Goal: Task Accomplishment & Management: Manage account settings

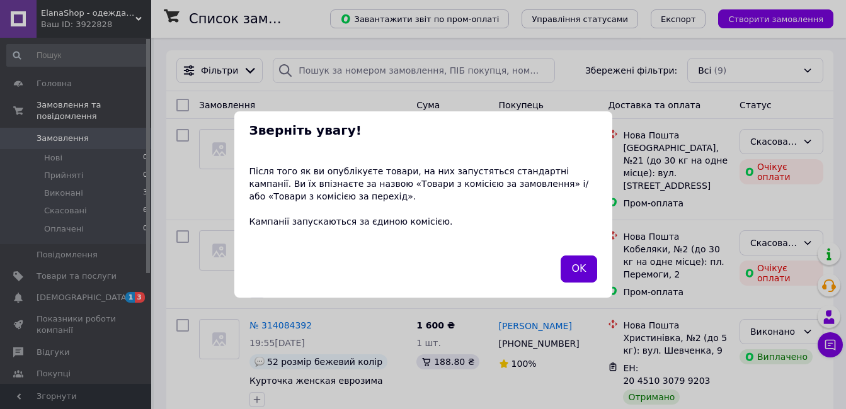
click at [579, 272] on button "OK" at bounding box center [578, 269] width 36 height 27
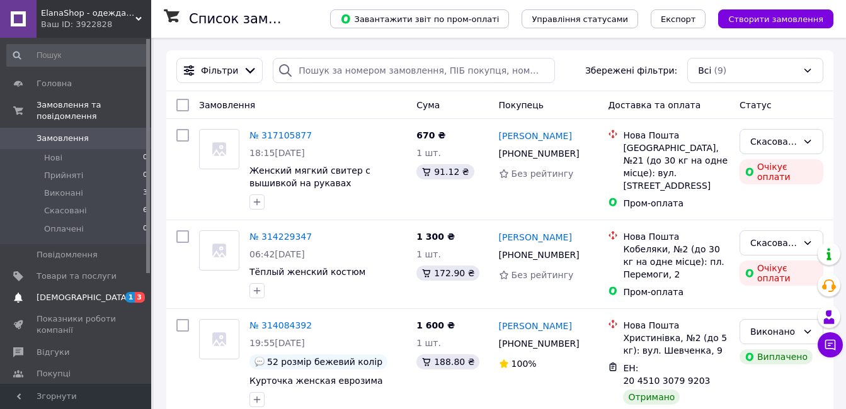
click at [92, 292] on span "[DEMOGRAPHIC_DATA]" at bounding box center [77, 297] width 80 height 11
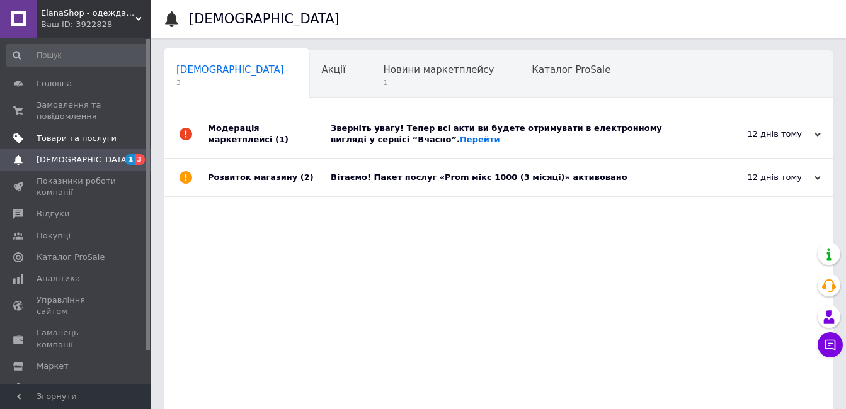
click at [63, 140] on span "Товари та послуги" at bounding box center [77, 138] width 80 height 11
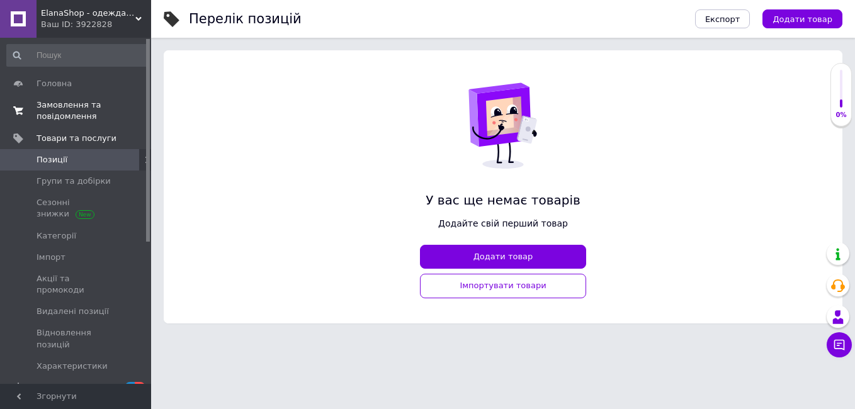
click at [68, 109] on span "Замовлення та повідомлення" at bounding box center [77, 110] width 80 height 23
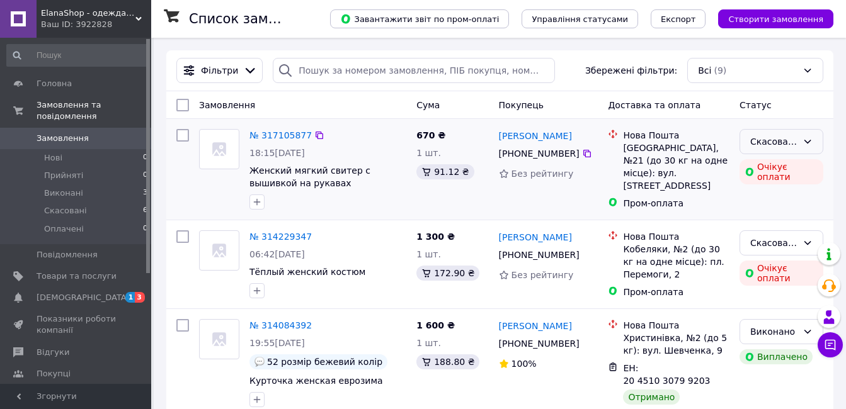
click at [777, 139] on div "Скасовано" at bounding box center [773, 142] width 47 height 14
click at [689, 210] on div "Нова Пошта [GEOGRAPHIC_DATA], №21 (до 30 кг на одне місце): вул. Чорновола, 98 …" at bounding box center [669, 169] width 132 height 91
click at [182, 138] on input "checkbox" at bounding box center [182, 135] width 13 height 13
checkbox input "true"
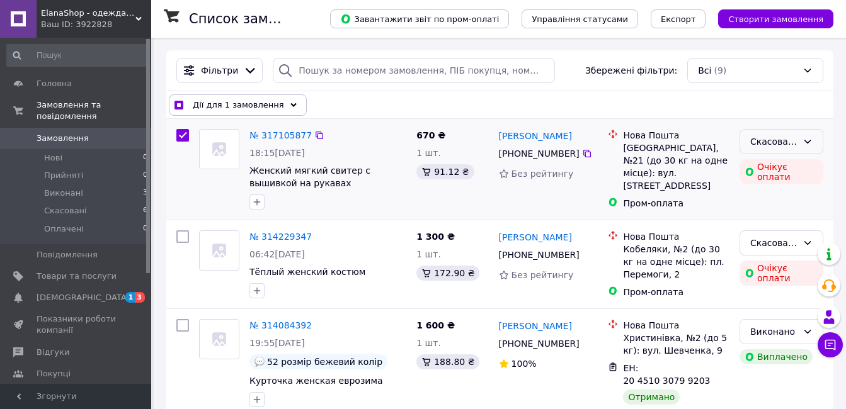
click at [810, 140] on icon at bounding box center [807, 142] width 10 height 10
click at [788, 105] on div "Дії для 1 замовлення Вибрати все 9 замовлень Вибрані всі 9 замовлень Скасувати …" at bounding box center [500, 104] width 662 height 21
drag, startPoint x: 183, startPoint y: 138, endPoint x: 178, endPoint y: 162, distance: 25.1
click at [178, 162] on div at bounding box center [182, 169] width 23 height 91
checkbox input "true"
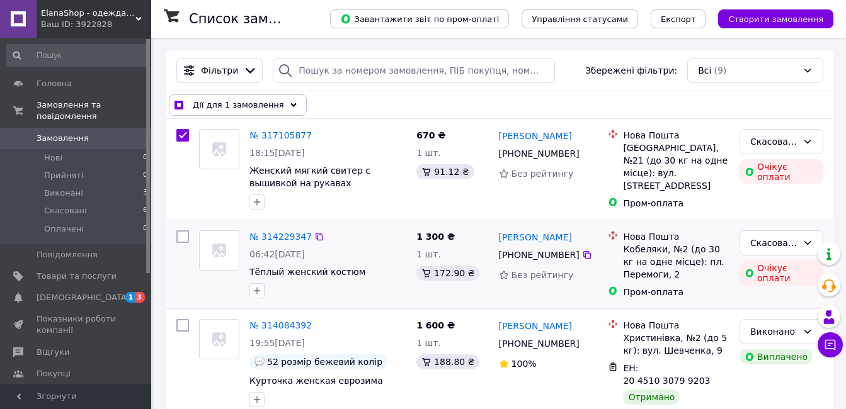
click at [181, 239] on input "checkbox" at bounding box center [182, 236] width 13 height 13
checkbox input "true"
click at [182, 327] on input "checkbox" at bounding box center [182, 325] width 13 height 13
checkbox input "true"
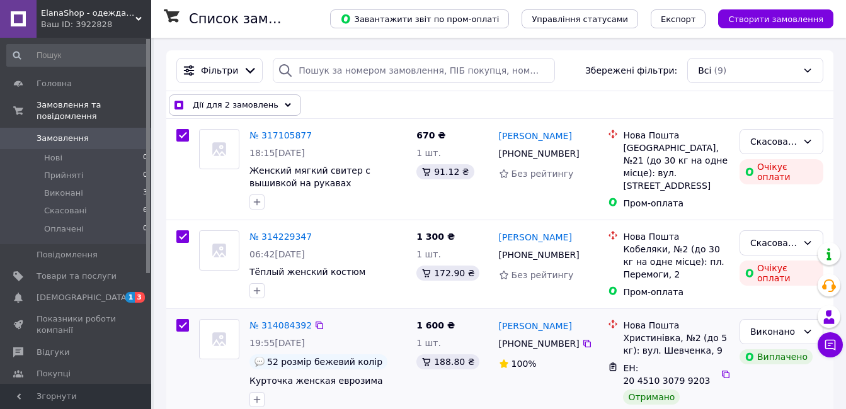
checkbox input "true"
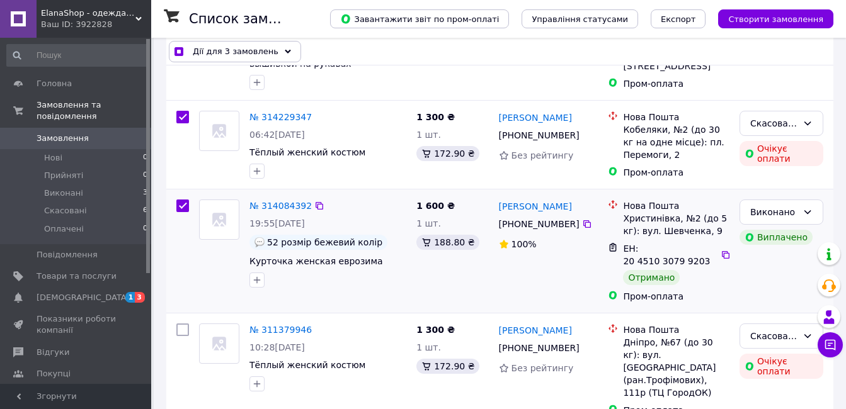
scroll to position [126, 0]
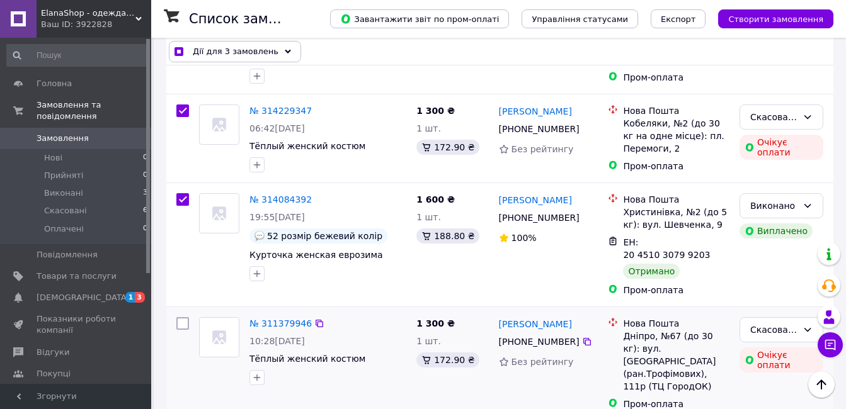
click at [184, 317] on input "checkbox" at bounding box center [182, 323] width 13 height 13
checkbox input "true"
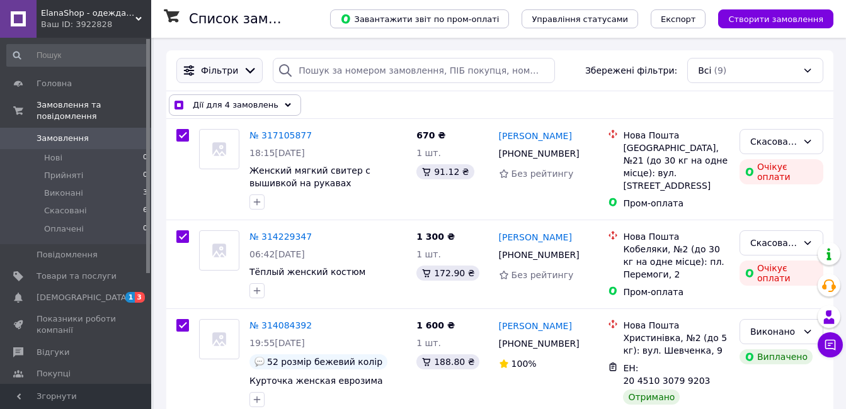
click at [225, 72] on span "Фільтри" at bounding box center [219, 70] width 37 height 13
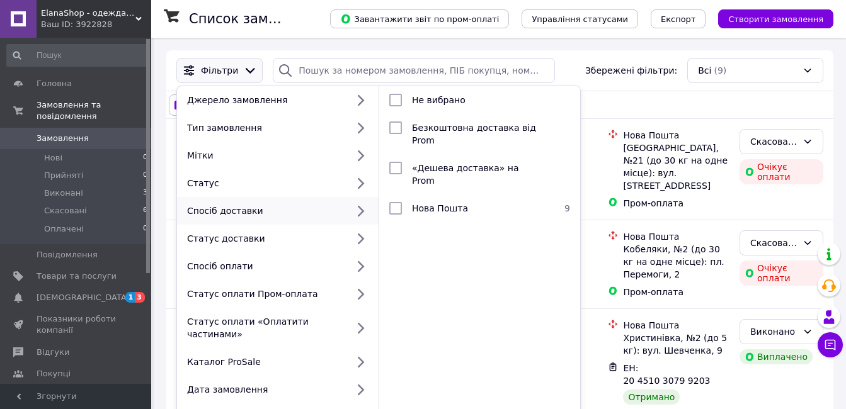
click at [695, 93] on div "Дії для 4 замовлень Вибрати все 9 замовлень Вибрані всі 9 замовлень Скасувати в…" at bounding box center [499, 105] width 667 height 28
checkbox input "true"
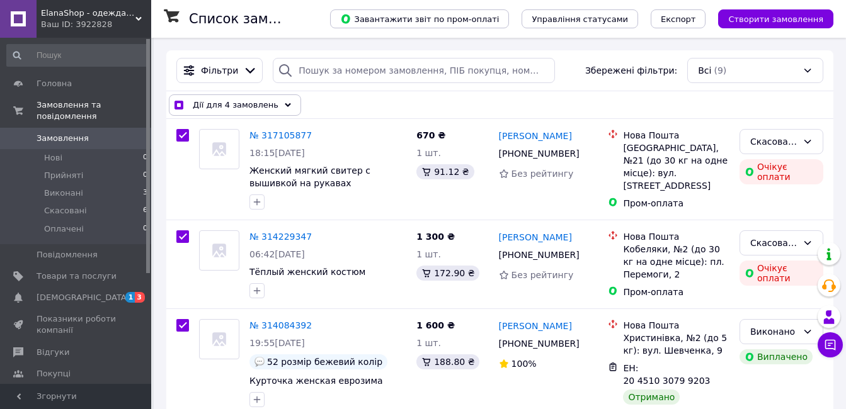
click at [9, 12] on link at bounding box center [18, 19] width 37 height 38
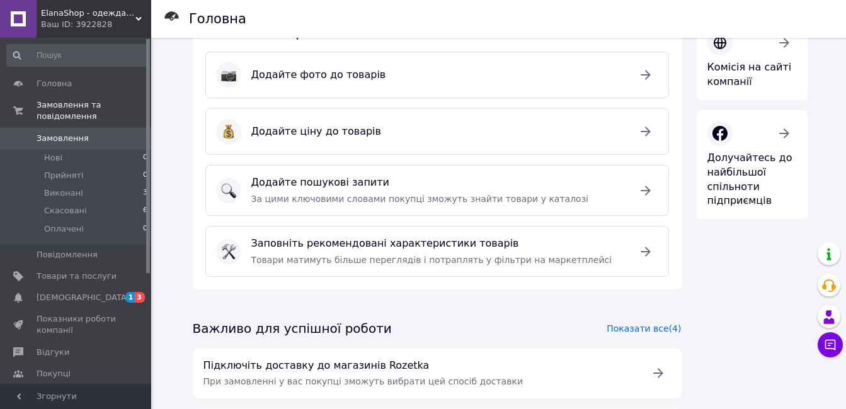
scroll to position [126, 0]
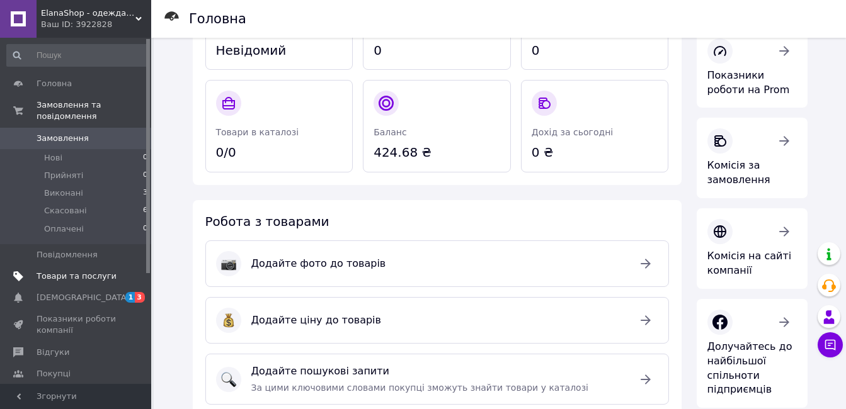
click at [80, 271] on span "Товари та послуги" at bounding box center [77, 276] width 80 height 11
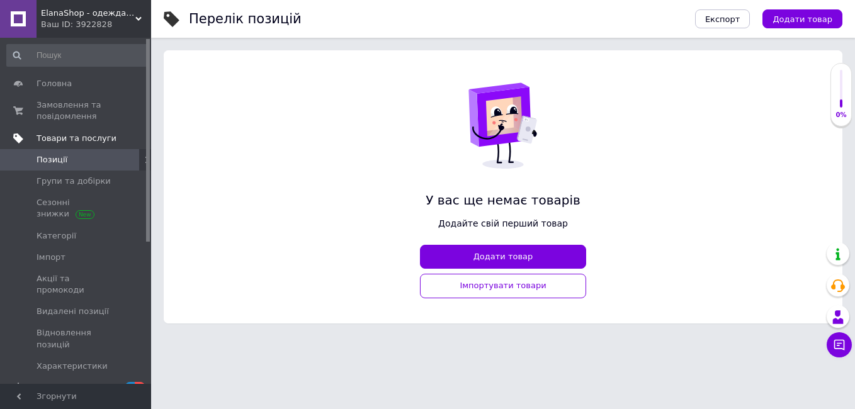
click at [67, 139] on span "Товари та послуги" at bounding box center [77, 138] width 80 height 11
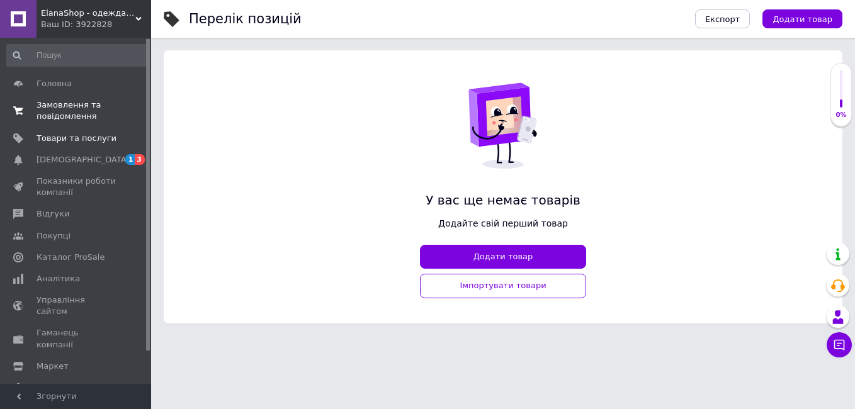
click at [72, 101] on span "Замовлення та повідомлення" at bounding box center [77, 110] width 80 height 23
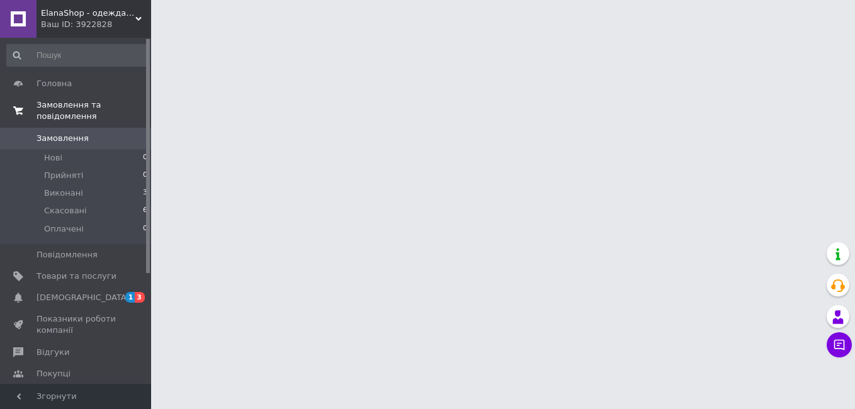
click at [72, 101] on span "Замовлення та повідомлення" at bounding box center [94, 110] width 115 height 23
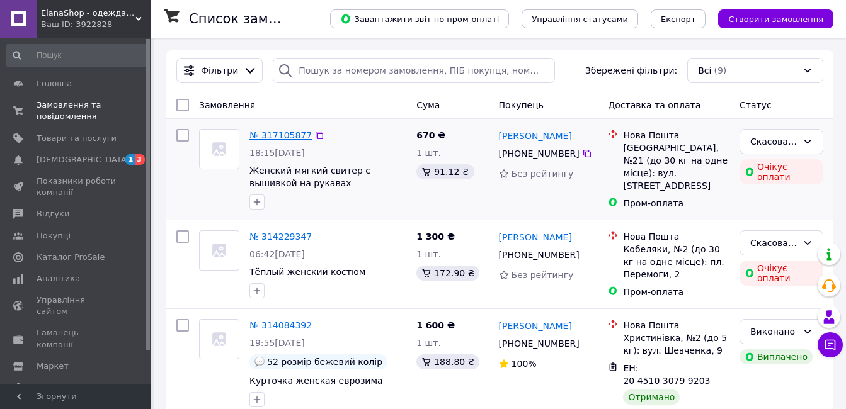
click at [263, 133] on link "№ 317105877" at bounding box center [280, 135] width 62 height 10
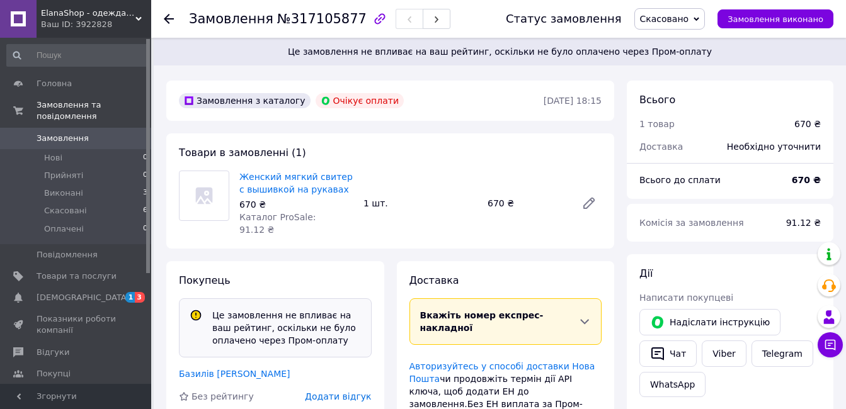
click at [681, 14] on span "Скасовано" at bounding box center [664, 19] width 49 height 10
click at [480, 20] on div "Замовлення №317105877" at bounding box center [335, 19] width 292 height 38
click at [55, 105] on span "Замовлення та повідомлення" at bounding box center [94, 110] width 115 height 23
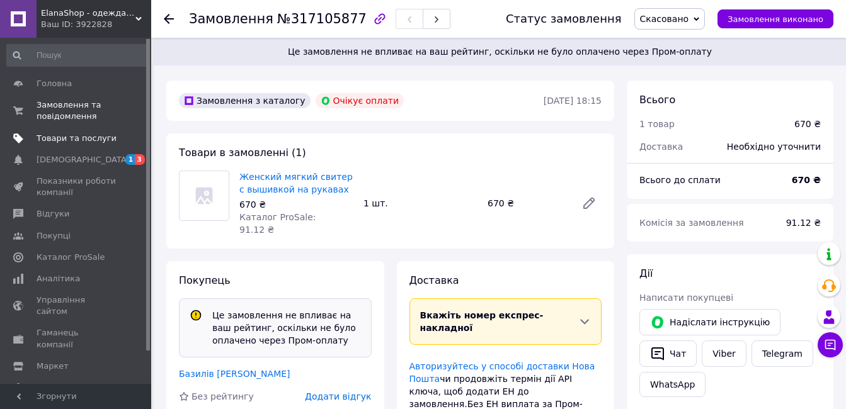
click at [54, 133] on span "Товари та послуги" at bounding box center [77, 138] width 80 height 11
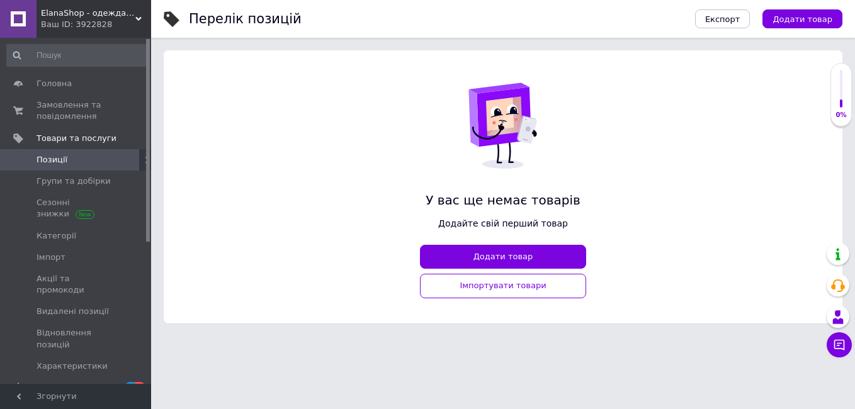
click at [81, 156] on span "Позиції" at bounding box center [77, 159] width 80 height 11
click at [145, 159] on use at bounding box center [147, 160] width 4 height 7
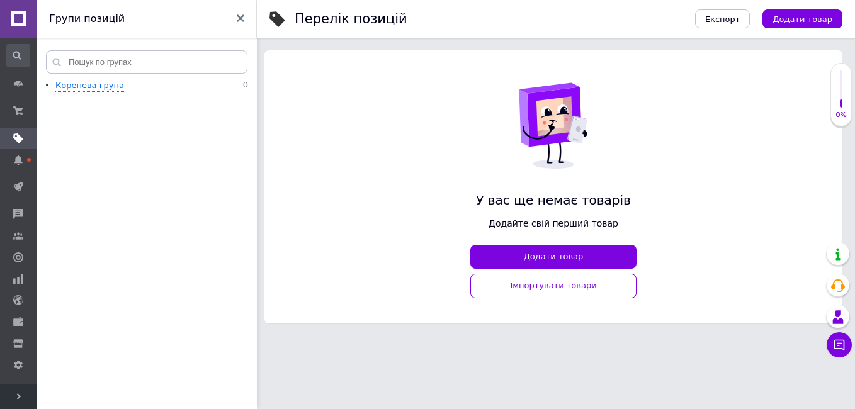
click at [89, 134] on span "Товари та послуги" at bounding box center [83, 138] width 80 height 11
click at [241, 19] on use at bounding box center [241, 18] width 8 height 8
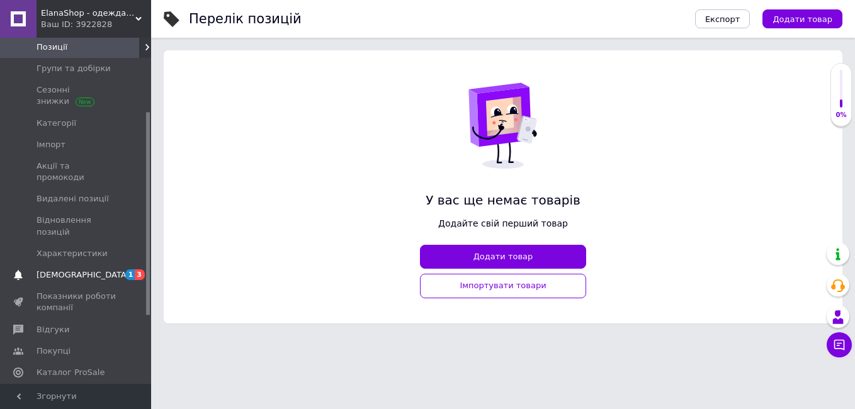
scroll to position [126, 0]
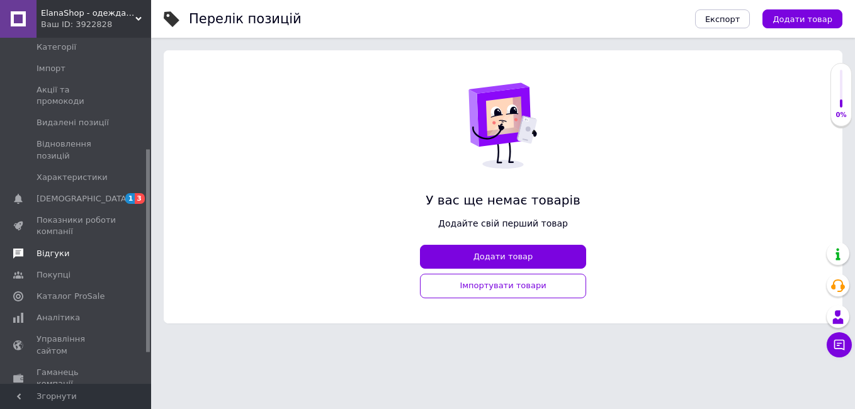
click at [65, 248] on span "Відгуки" at bounding box center [77, 253] width 80 height 11
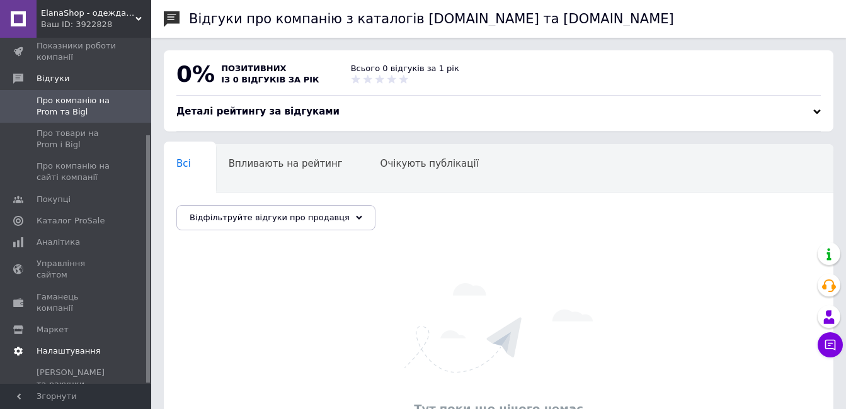
scroll to position [63, 0]
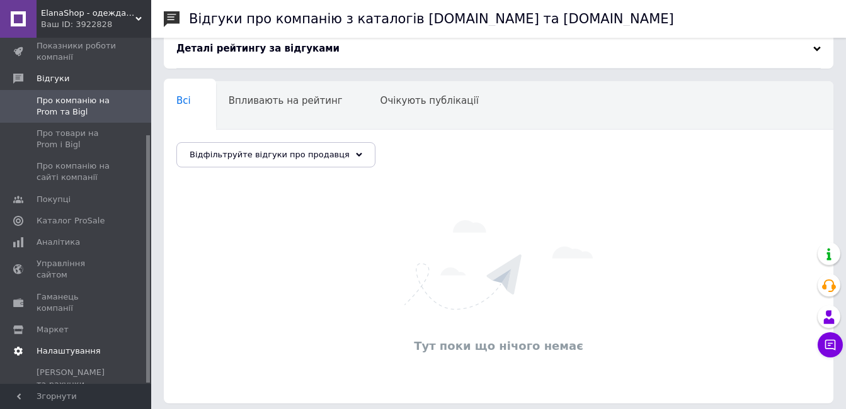
click at [77, 346] on span "Налаштування" at bounding box center [69, 351] width 64 height 11
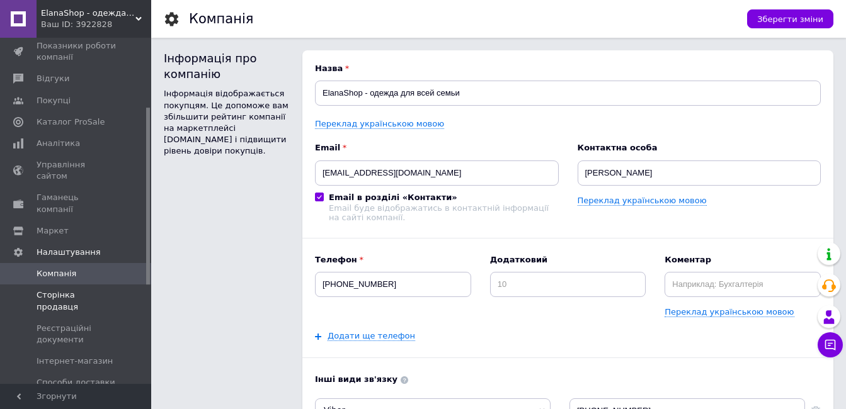
click at [108, 290] on span "Сторінка продавця" at bounding box center [77, 301] width 80 height 23
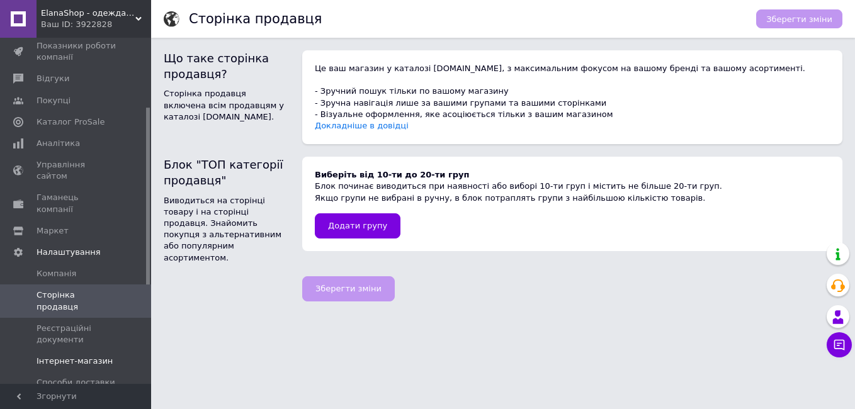
click at [94, 356] on span "Інтернет-магазин" at bounding box center [75, 361] width 76 height 11
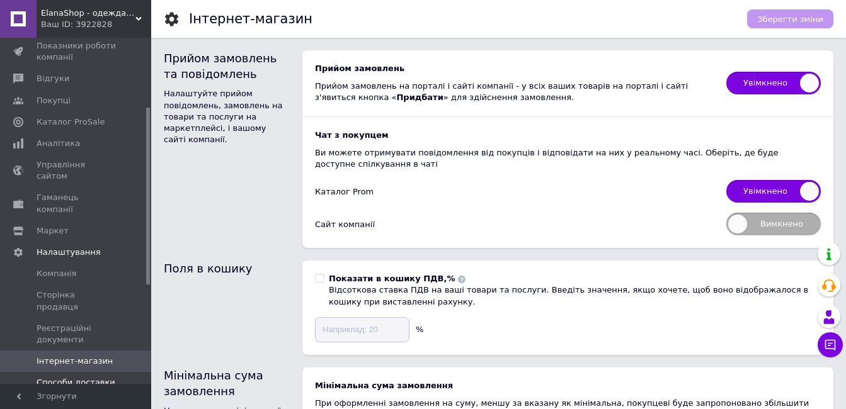
click at [93, 377] on span "Способи доставки" at bounding box center [76, 382] width 79 height 11
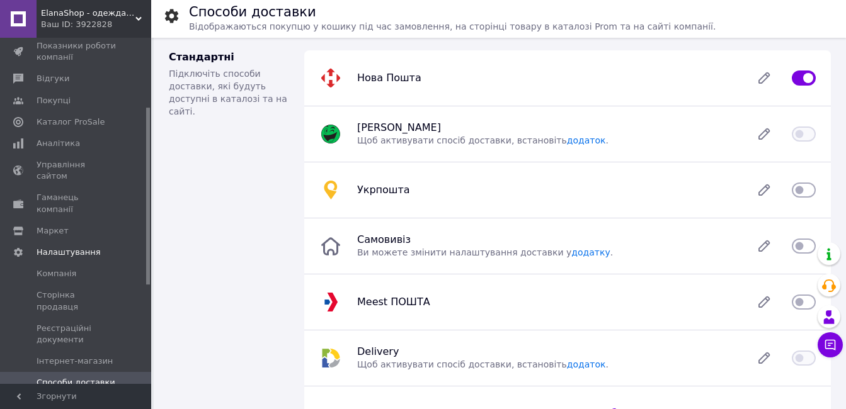
click at [800, 196] on input "checkbox" at bounding box center [803, 190] width 24 height 13
checkbox input "true"
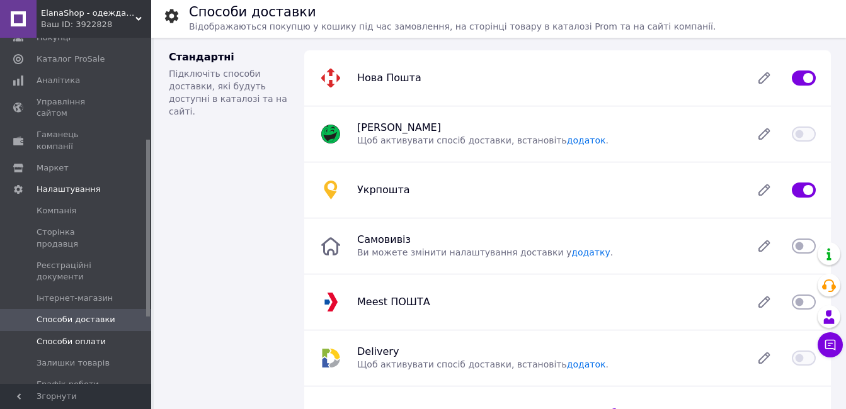
click at [82, 336] on span "Способи оплати" at bounding box center [71, 341] width 69 height 11
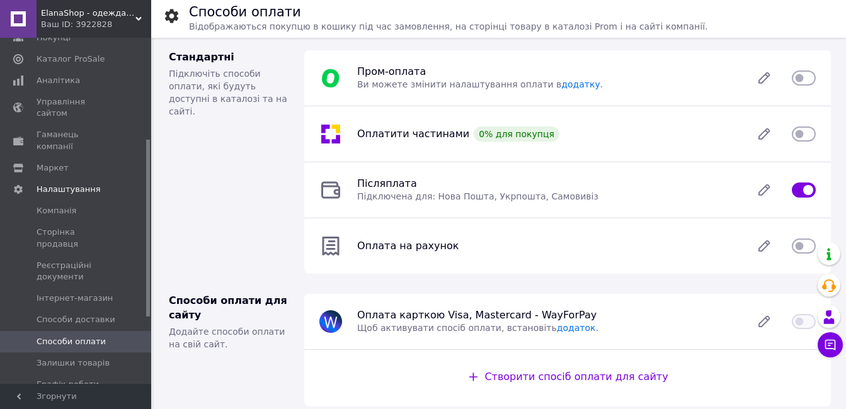
click at [808, 76] on input "checkbox" at bounding box center [803, 78] width 24 height 13
checkbox input "true"
click at [762, 191] on icon at bounding box center [764, 190] width 10 height 10
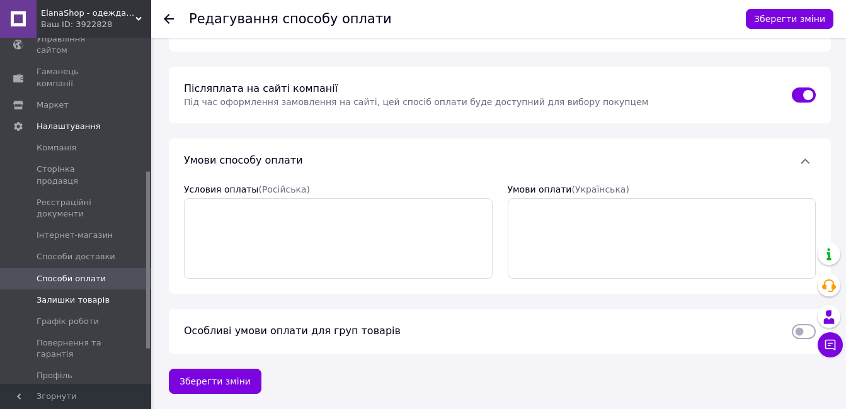
scroll to position [324, 0]
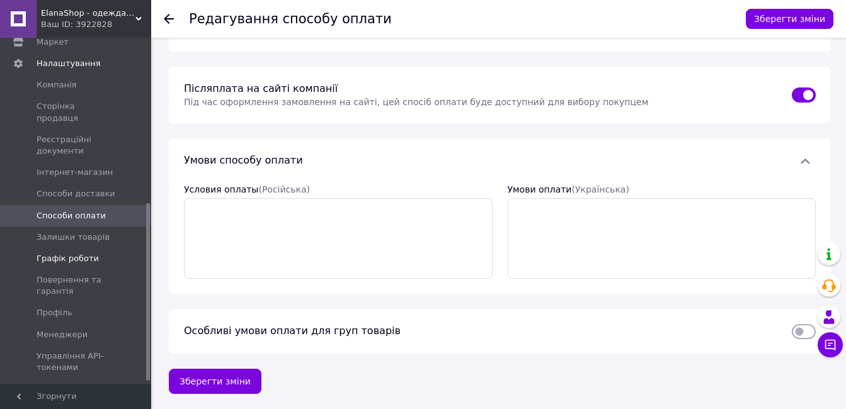
click at [88, 253] on span "Графік роботи" at bounding box center [68, 258] width 62 height 11
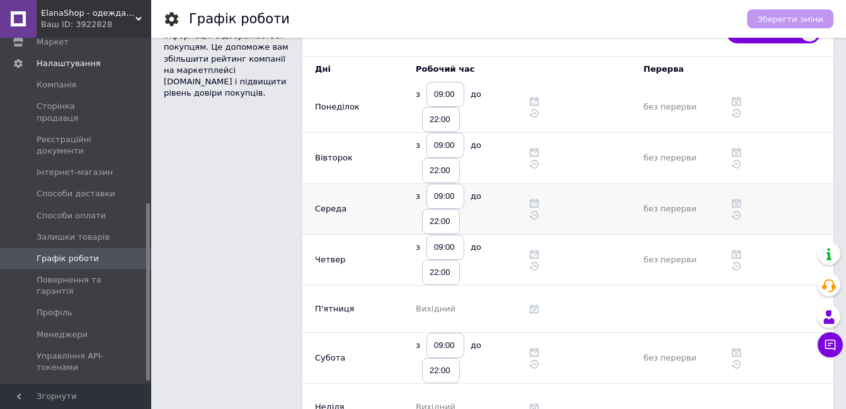
scroll to position [63, 0]
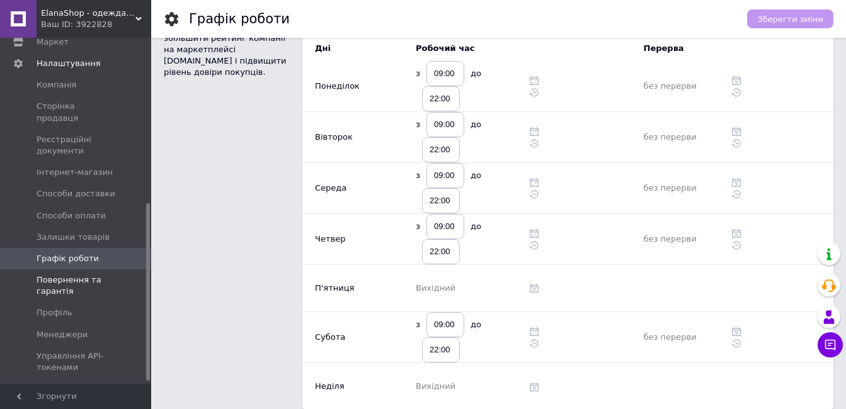
click at [78, 275] on span "Повернення та гарантія" at bounding box center [77, 286] width 80 height 23
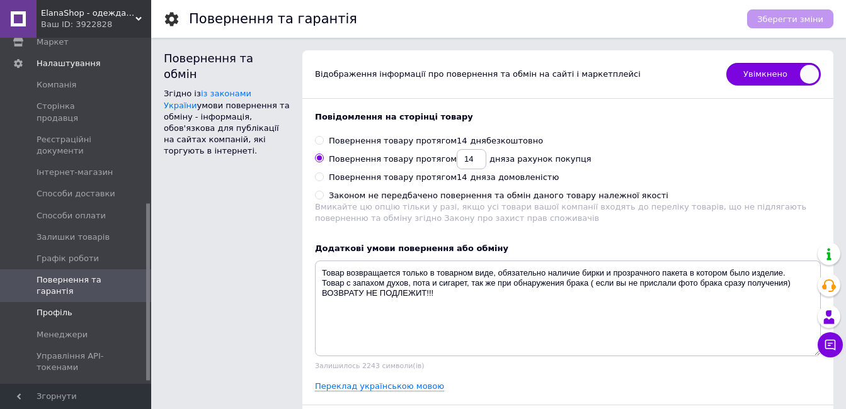
click at [77, 307] on span "Профіль" at bounding box center [77, 312] width 80 height 11
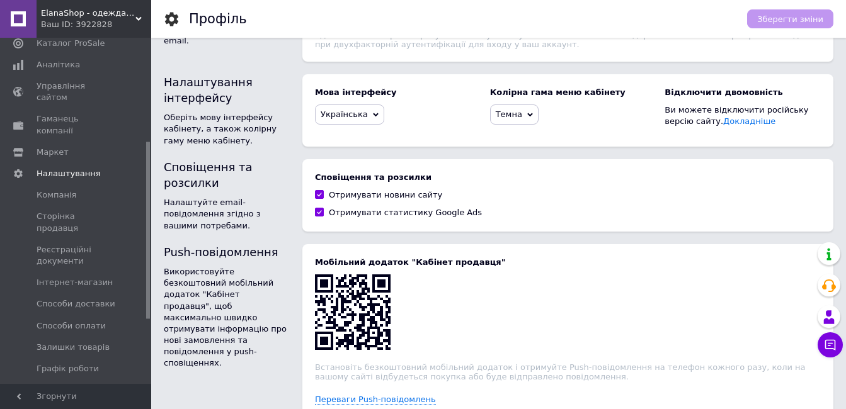
scroll to position [203, 0]
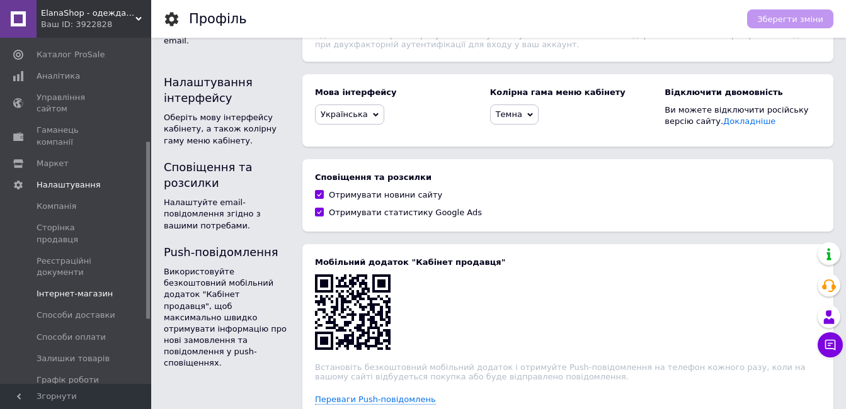
click at [83, 288] on span "Інтернет-магазин" at bounding box center [75, 293] width 76 height 11
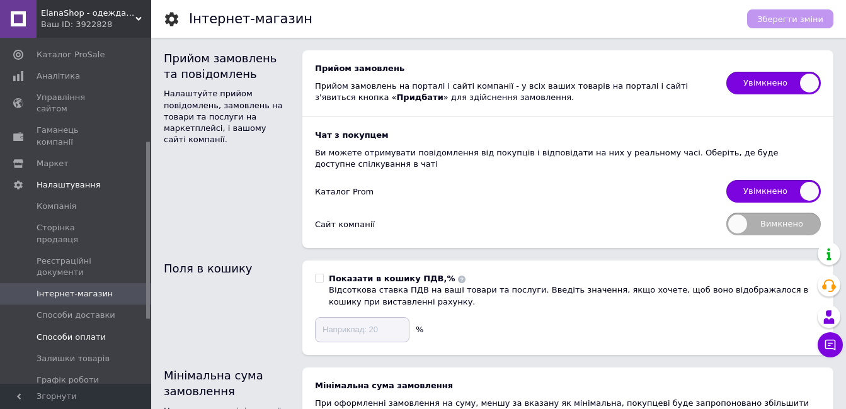
click at [77, 332] on span "Способи оплати" at bounding box center [71, 337] width 69 height 11
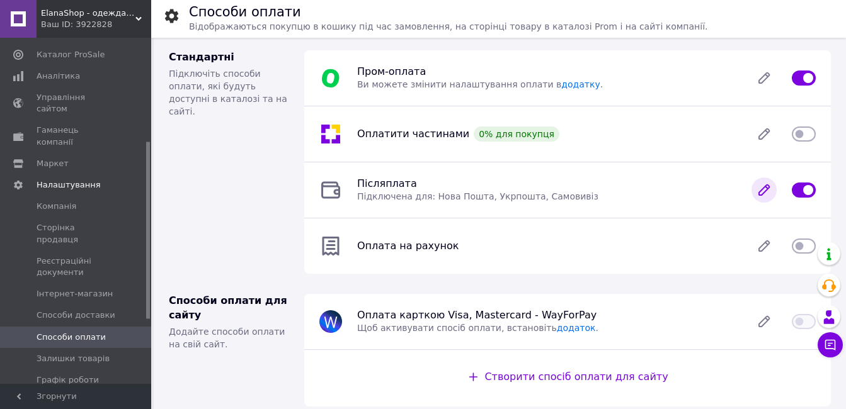
click at [761, 188] on icon at bounding box center [763, 190] width 25 height 25
click at [387, 185] on span "Післяплата" at bounding box center [387, 184] width 60 height 12
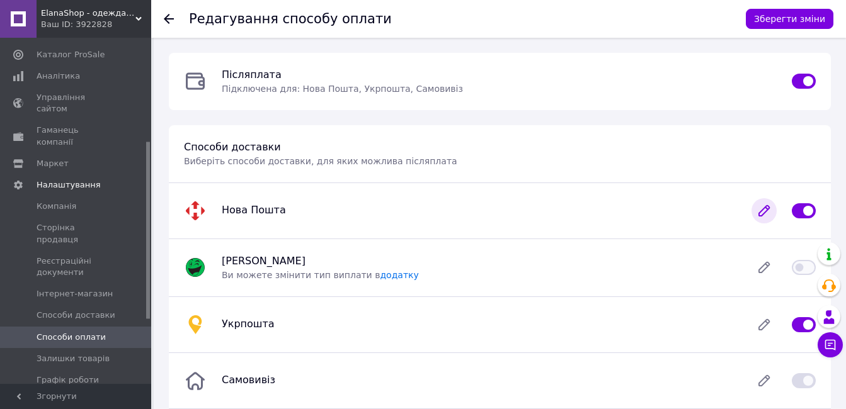
click at [761, 213] on icon at bounding box center [764, 211] width 10 height 10
click at [75, 332] on span "Способи оплати" at bounding box center [71, 337] width 69 height 11
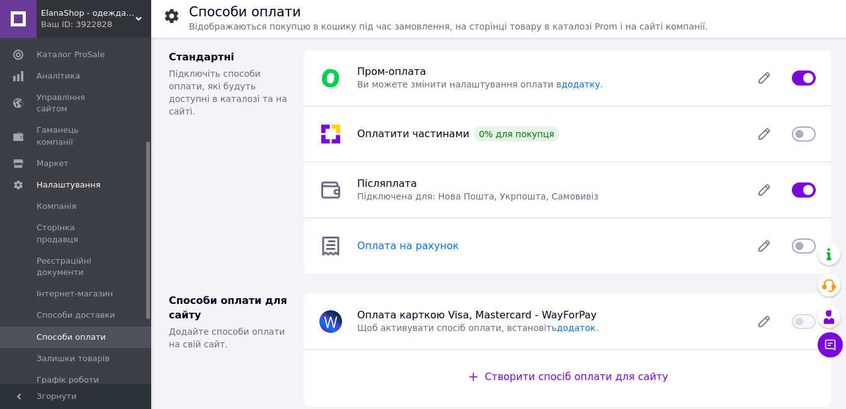
click at [397, 246] on span "Оплата на рахунок" at bounding box center [407, 246] width 101 height 12
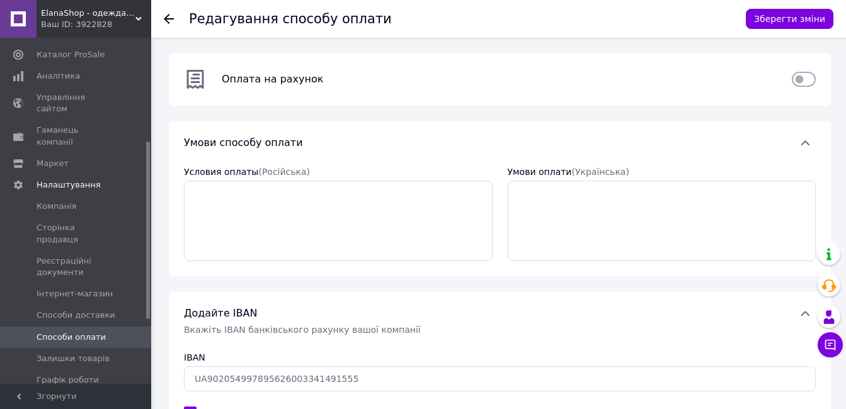
click at [165, 19] on use at bounding box center [169, 19] width 10 height 10
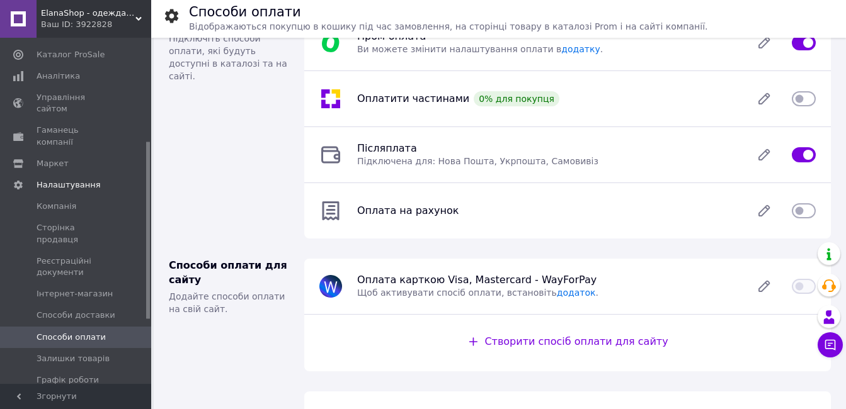
scroll to position [63, 0]
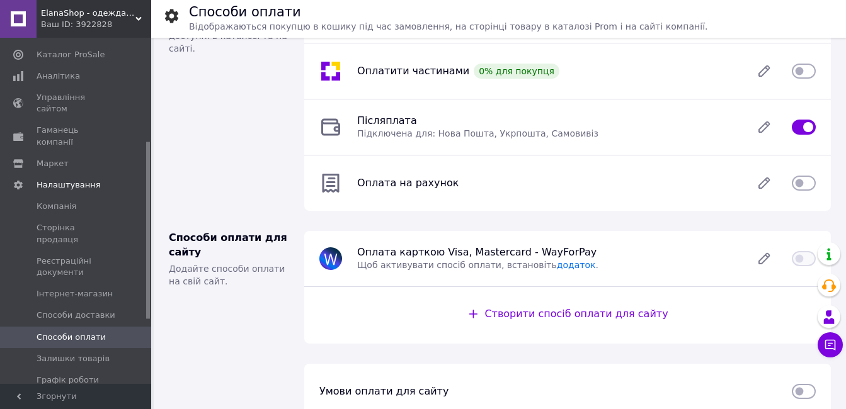
click at [580, 315] on span "Створити спосіб оплати для сайту" at bounding box center [575, 314] width 183 height 12
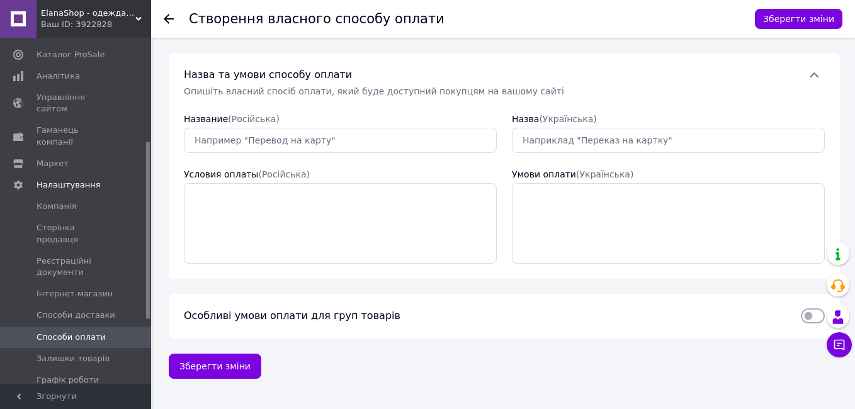
click at [167, 23] on icon at bounding box center [169, 19] width 10 height 10
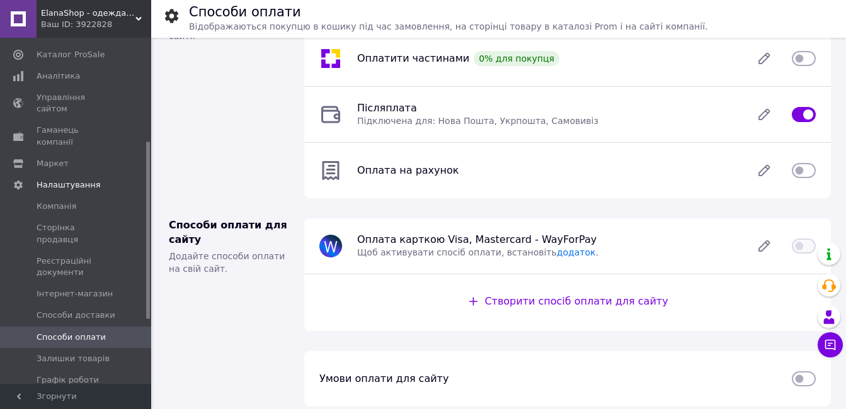
scroll to position [88, 0]
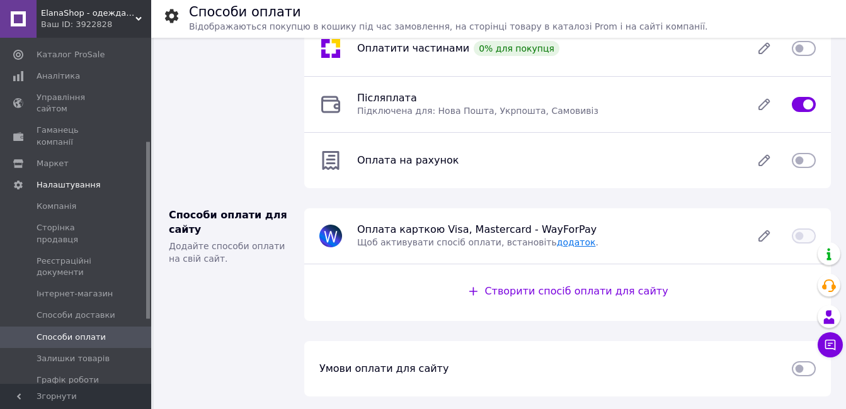
click at [557, 244] on link "додаток" at bounding box center [576, 242] width 39 height 10
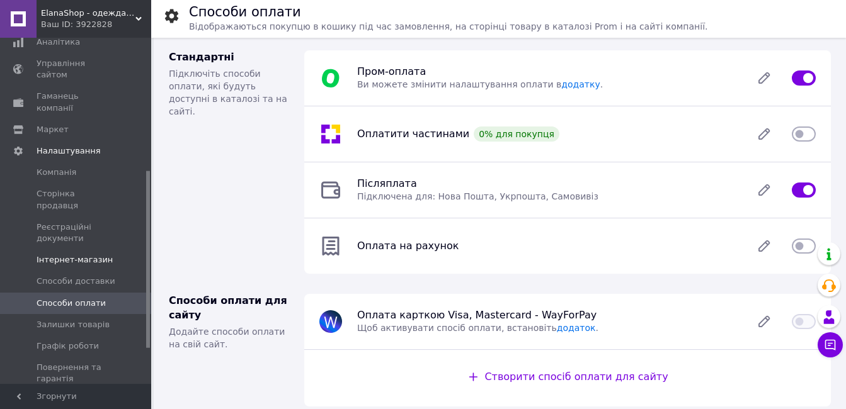
scroll to position [266, 0]
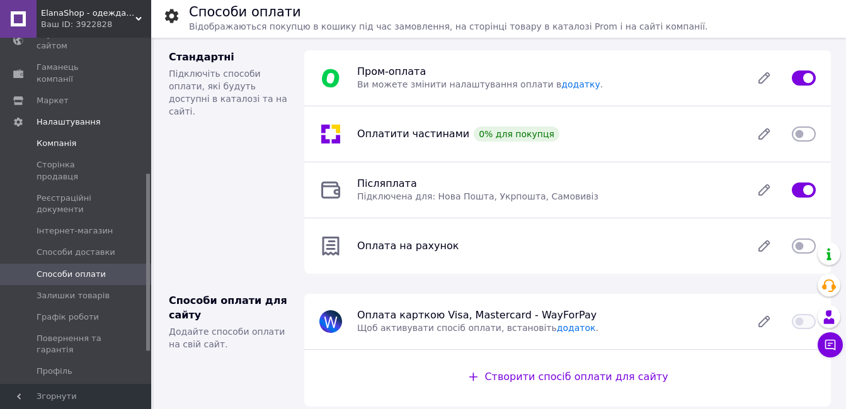
click at [74, 138] on span "Компанія" at bounding box center [77, 143] width 80 height 11
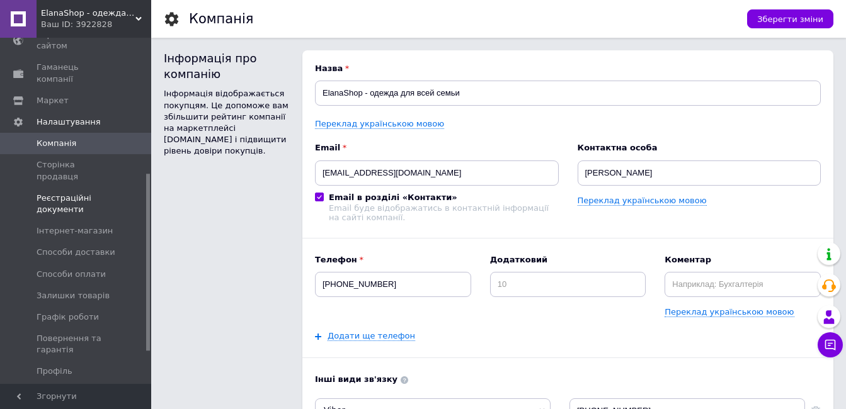
click at [80, 193] on span "Реєстраційні документи" at bounding box center [77, 204] width 80 height 23
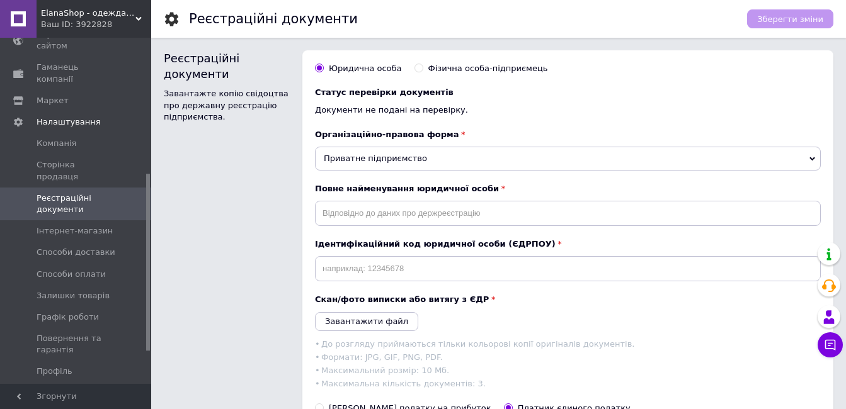
click at [414, 69] on input "Фізична особа-підприємець" at bounding box center [418, 68] width 8 height 8
radio input "true"
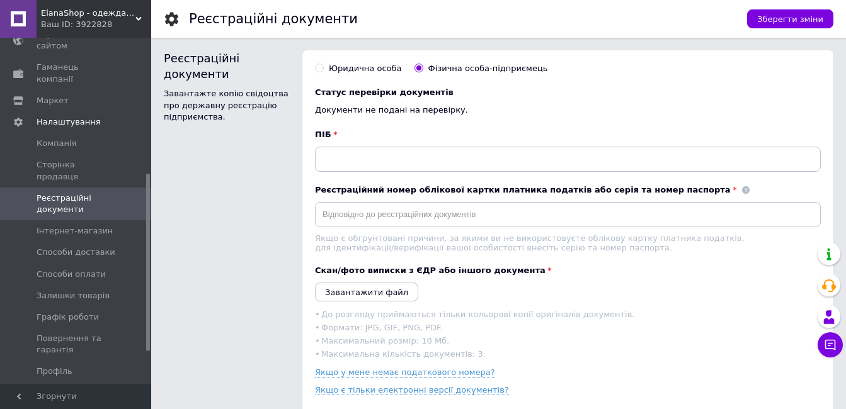
click at [320, 66] on input "Юридична особа" at bounding box center [319, 68] width 8 height 8
radio input "true"
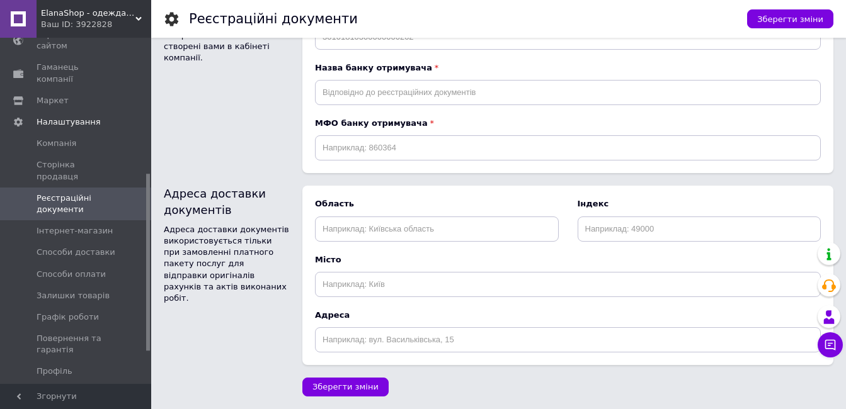
scroll to position [696, 0]
click at [77, 220] on link "Інтернет-магазин" at bounding box center [77, 230] width 155 height 21
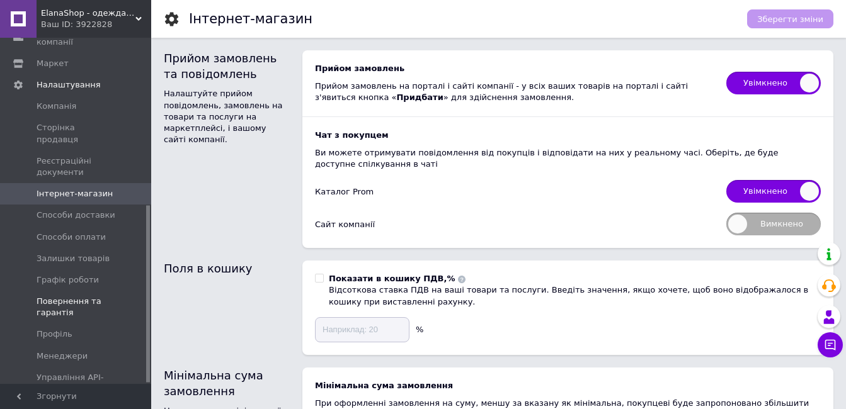
scroll to position [329, 0]
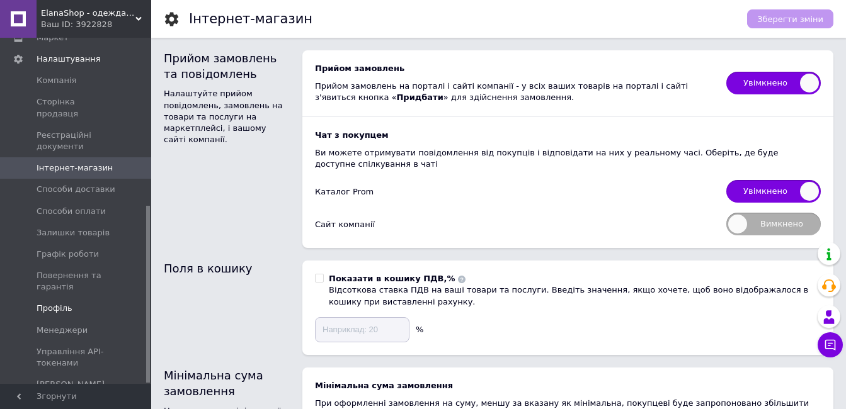
click at [69, 298] on link "Профіль" at bounding box center [77, 308] width 155 height 21
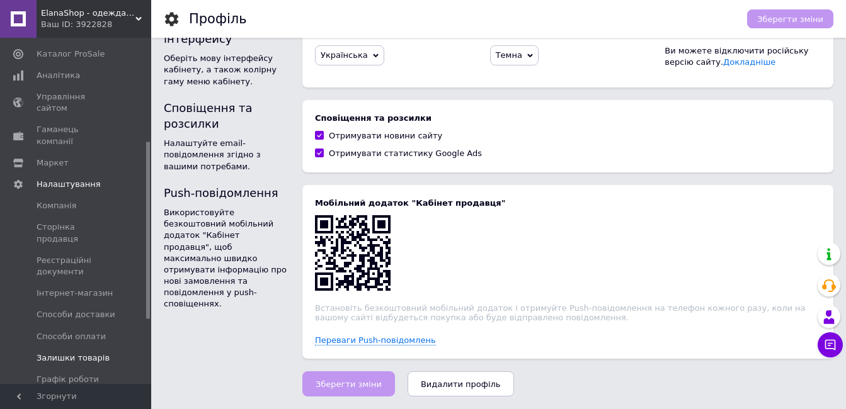
scroll to position [203, 0]
click at [60, 179] on span "Налаштування" at bounding box center [69, 184] width 64 height 11
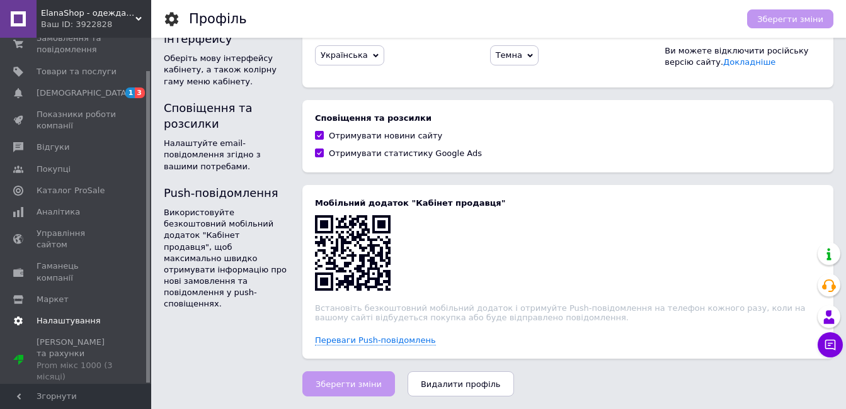
scroll to position [36, 0]
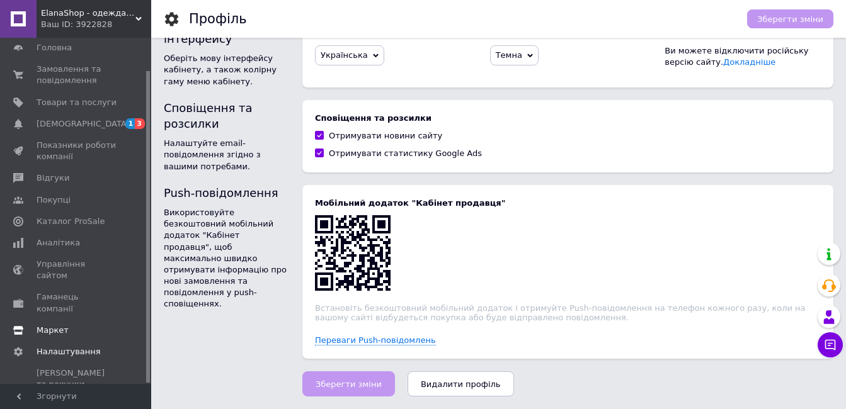
click at [77, 325] on span "Маркет" at bounding box center [77, 330] width 80 height 11
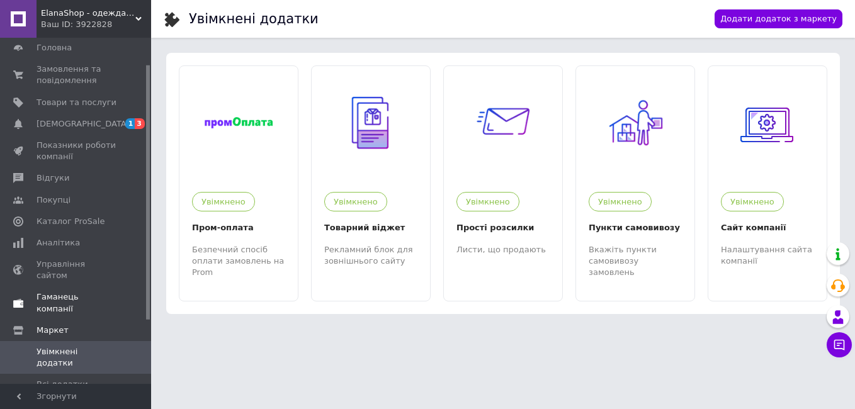
click at [62, 292] on span "Гаманець компанії" at bounding box center [77, 303] width 80 height 23
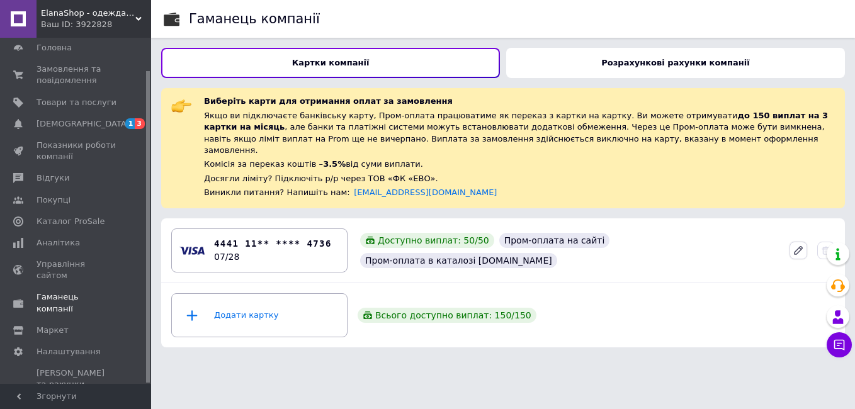
click at [795, 245] on icon at bounding box center [798, 250] width 11 height 11
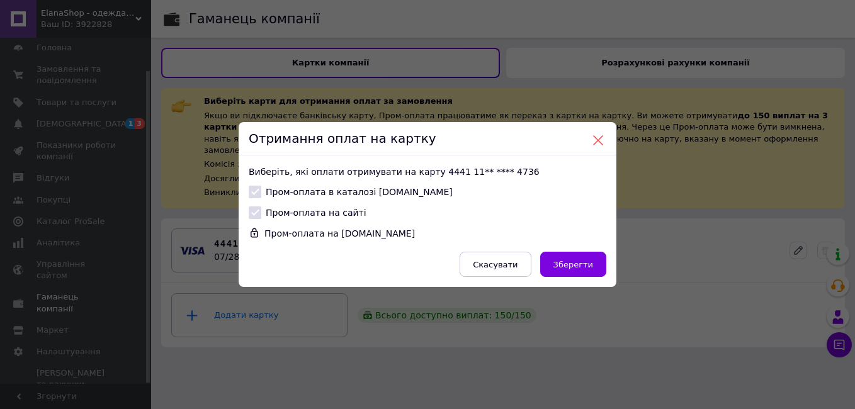
click at [596, 140] on button at bounding box center [598, 140] width 11 height 11
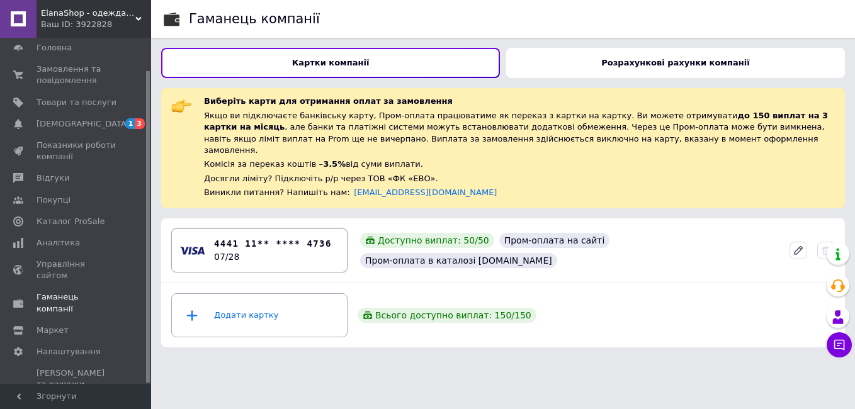
click at [218, 239] on div "4441 11** **** 4736 07/28" at bounding box center [273, 250] width 118 height 26
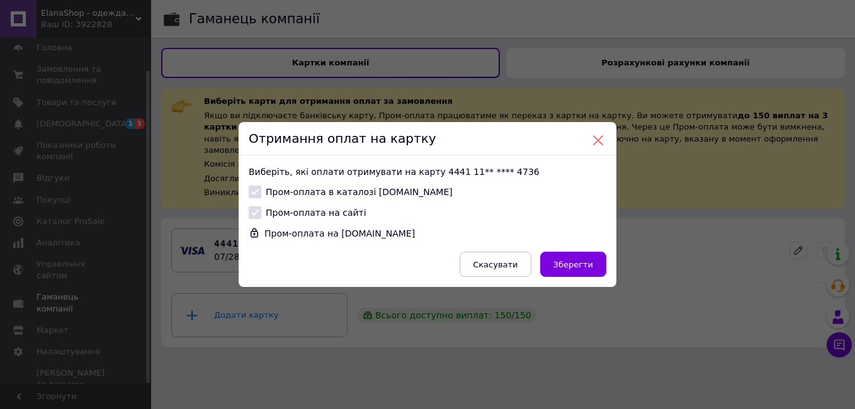
click at [594, 142] on button at bounding box center [598, 140] width 11 height 11
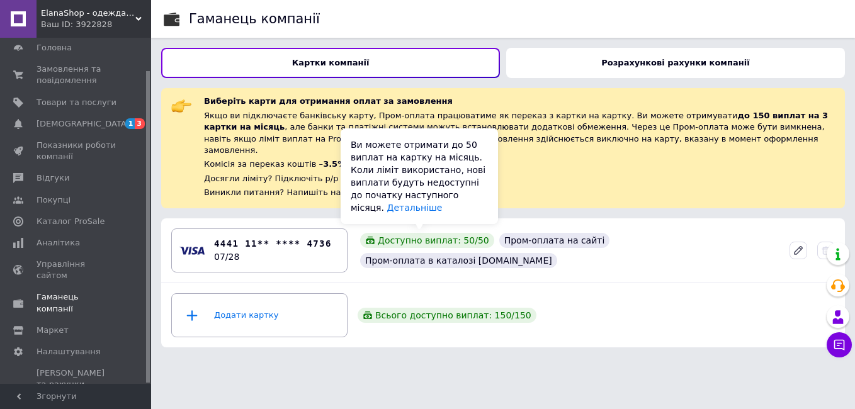
click at [406, 243] on div "Доступно виплат: 50 / 50" at bounding box center [427, 240] width 134 height 15
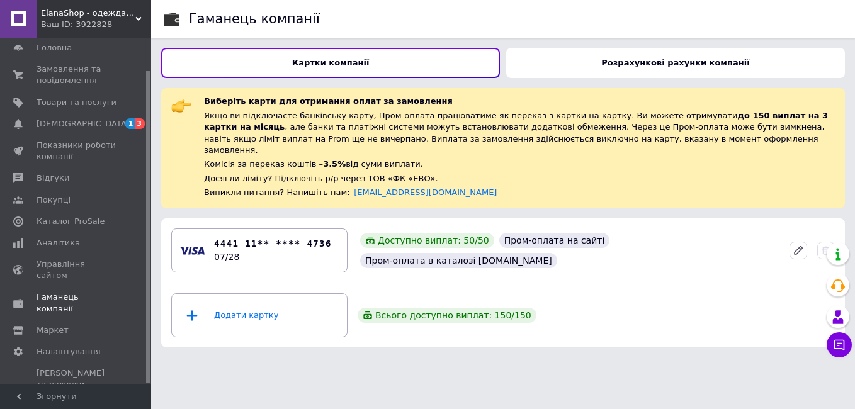
click at [367, 239] on icon at bounding box center [370, 241] width 8 height 8
drag, startPoint x: 218, startPoint y: 241, endPoint x: 201, endPoint y: 231, distance: 19.8
click at [201, 232] on div "4441 11** **** 4736 07/28" at bounding box center [259, 251] width 160 height 38
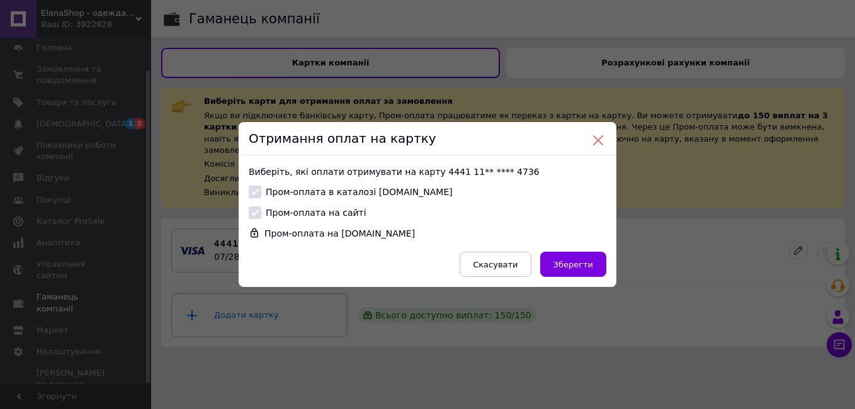
click at [595, 140] on button at bounding box center [598, 140] width 11 height 11
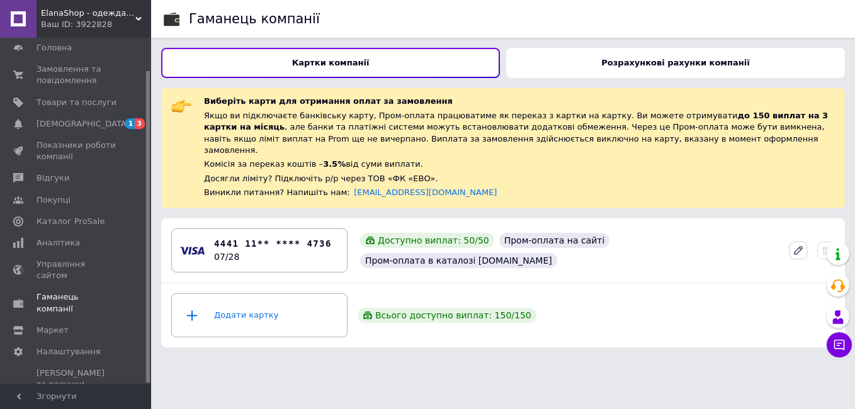
click at [793, 245] on icon at bounding box center [798, 250] width 11 height 11
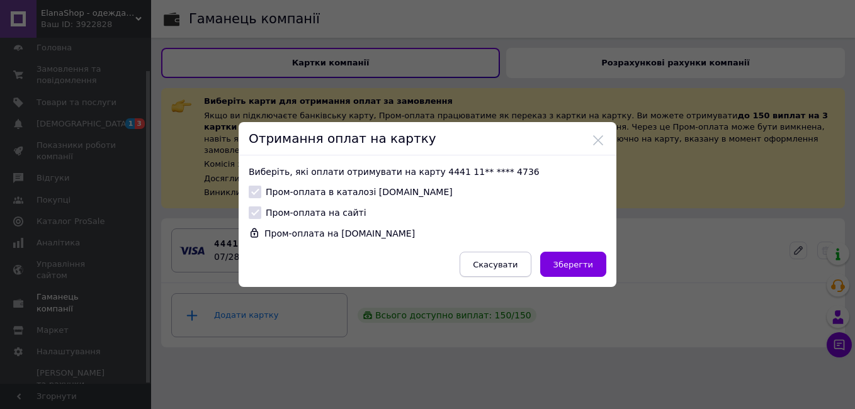
click at [510, 268] on span "Скасувати" at bounding box center [495, 264] width 45 height 9
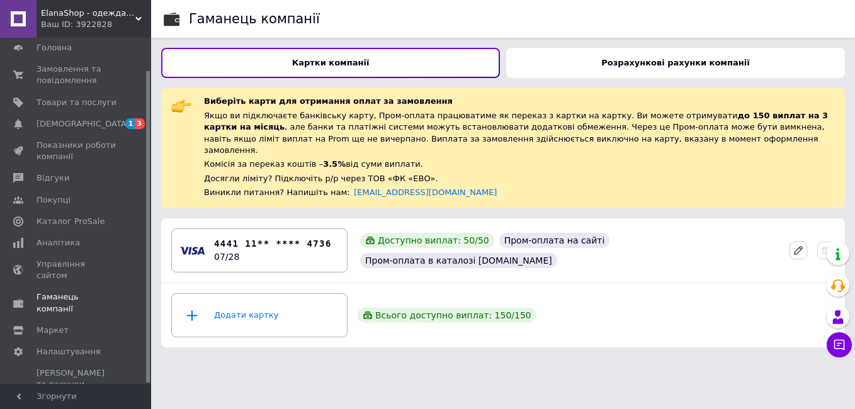
click at [794, 245] on icon at bounding box center [798, 250] width 11 height 11
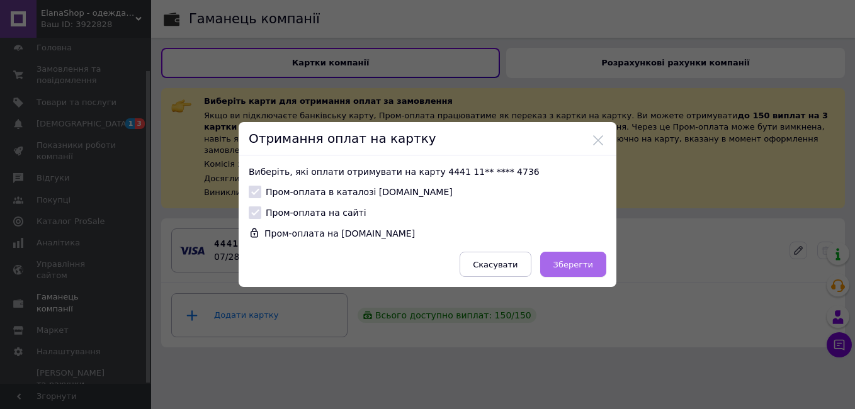
click at [574, 260] on span "Зберегти" at bounding box center [573, 264] width 40 height 9
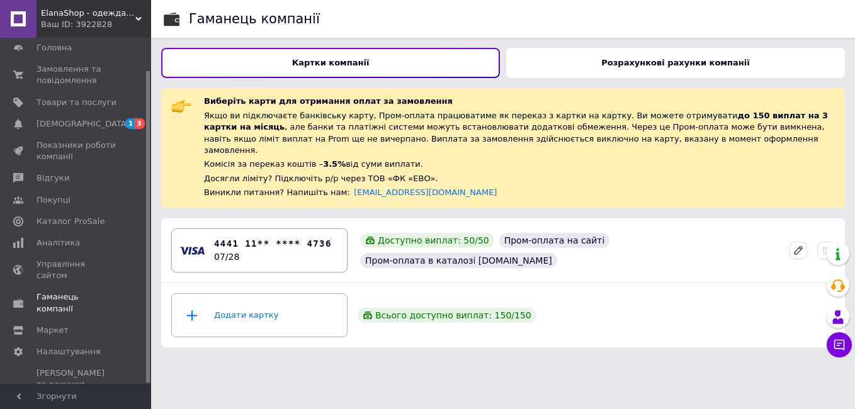
click at [258, 237] on b "4441 11** **** 4736" at bounding box center [273, 243] width 118 height 13
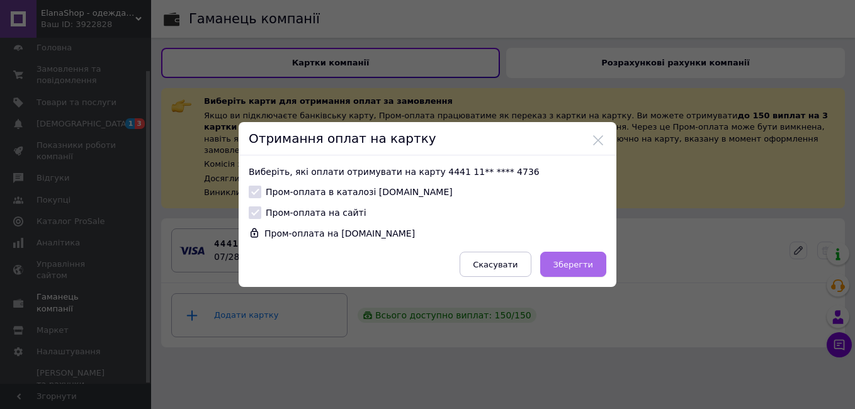
click at [590, 268] on span "Зберегти" at bounding box center [573, 264] width 40 height 9
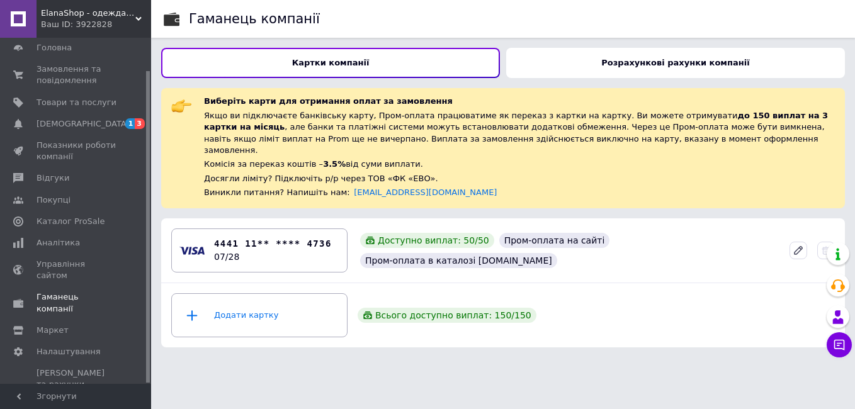
click at [676, 60] on b "Розрахункові рахунки компанії" at bounding box center [675, 62] width 148 height 9
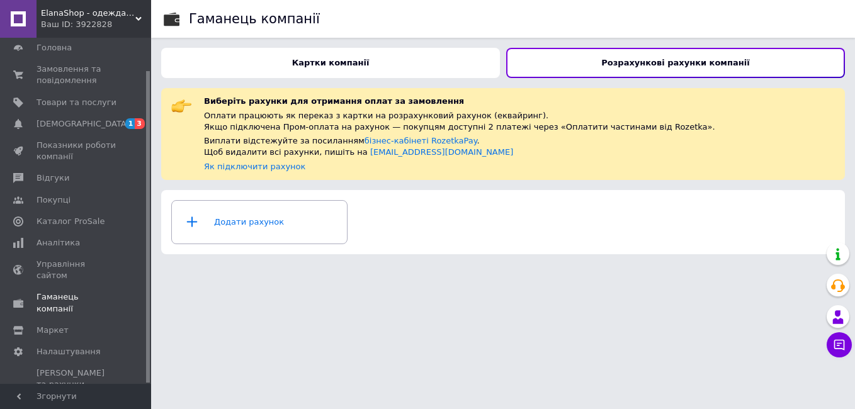
click at [354, 65] on b "Картки компанії" at bounding box center [330, 62] width 77 height 9
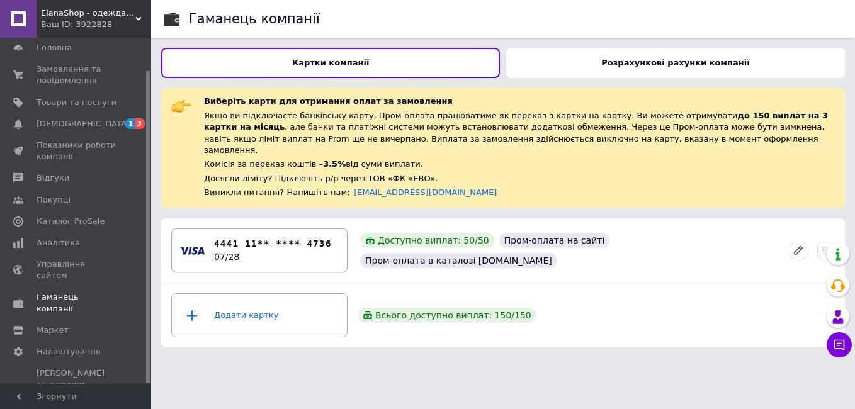
click at [230, 252] on time "07/28" at bounding box center [226, 257] width 25 height 10
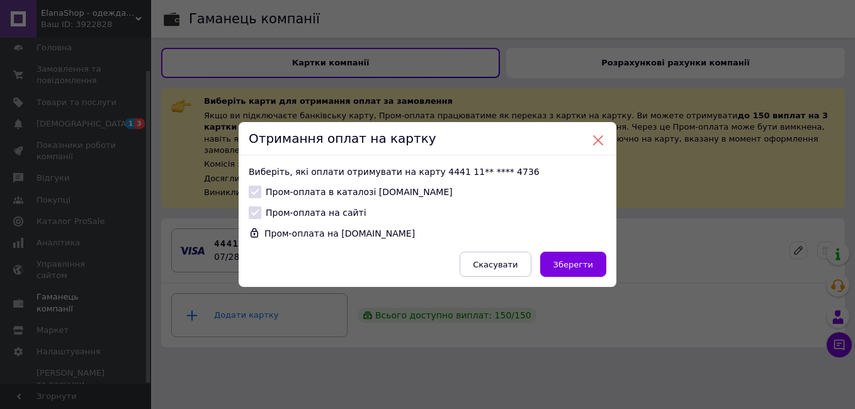
click at [598, 139] on button at bounding box center [598, 140] width 11 height 11
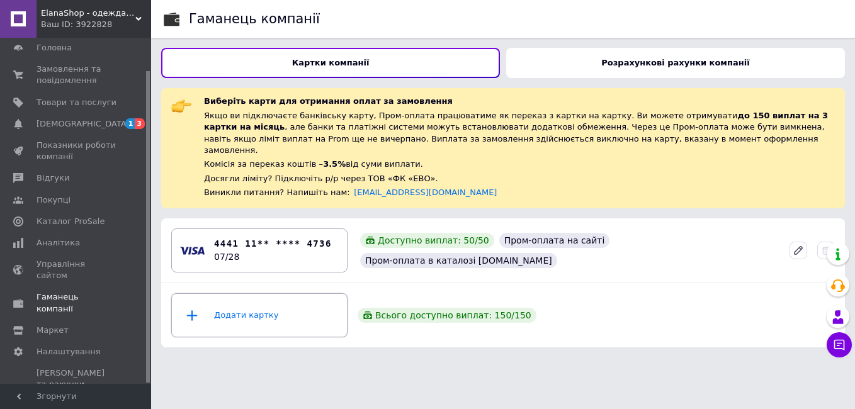
click at [191, 310] on icon at bounding box center [192, 315] width 11 height 11
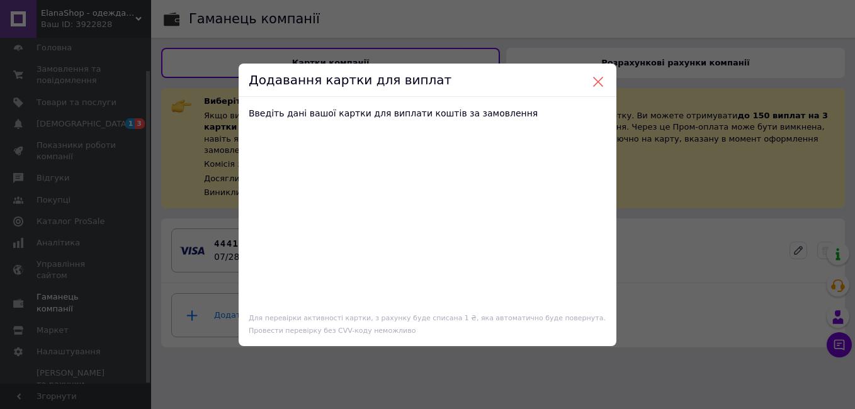
click at [594, 81] on button at bounding box center [598, 81] width 11 height 11
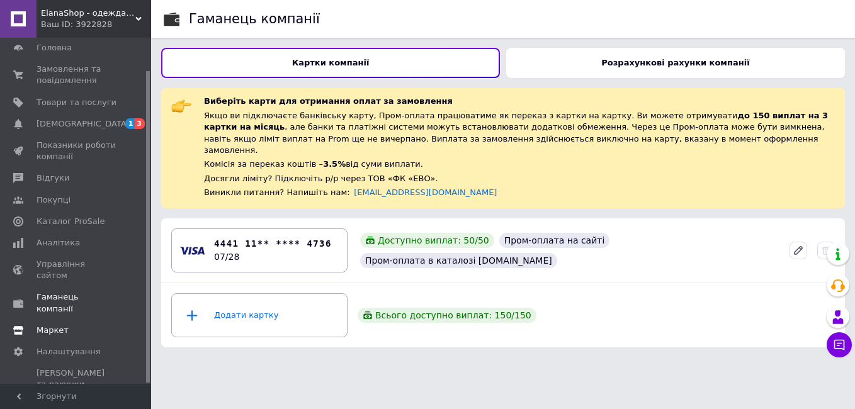
click at [61, 325] on span "Маркет" at bounding box center [53, 330] width 32 height 11
